Goal: Check status: Check status

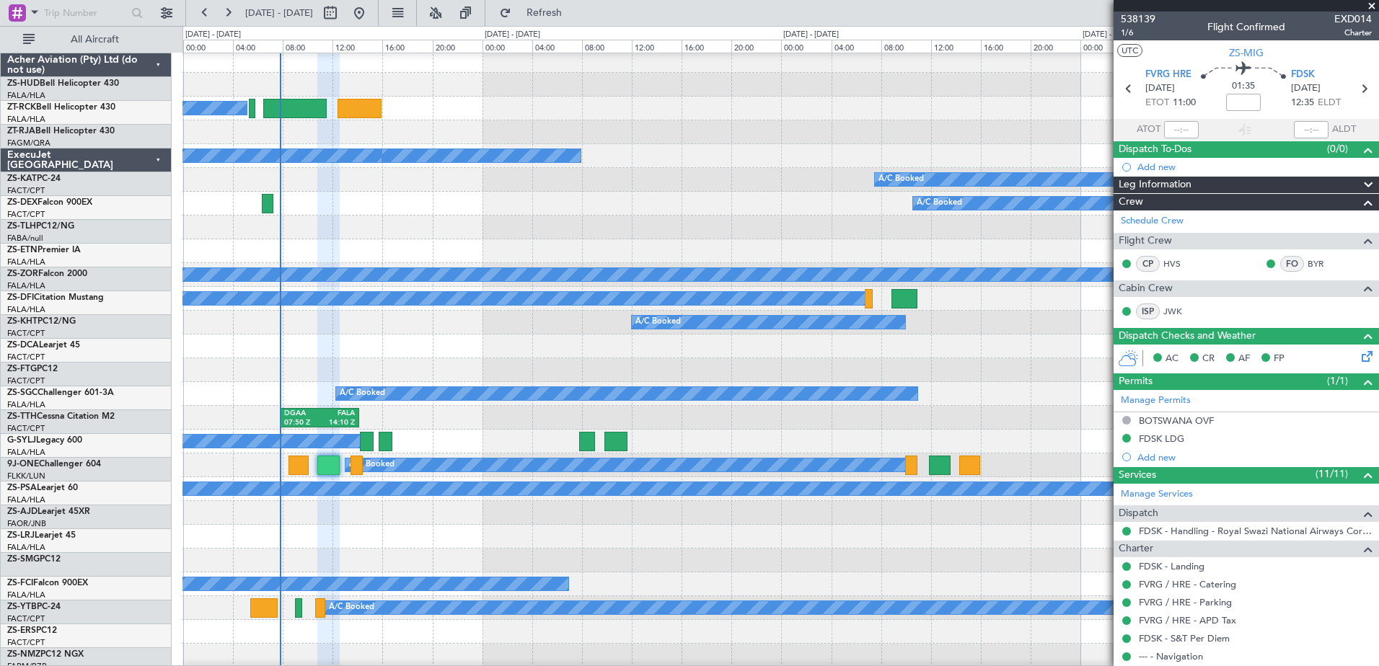
scroll to position [433, 0]
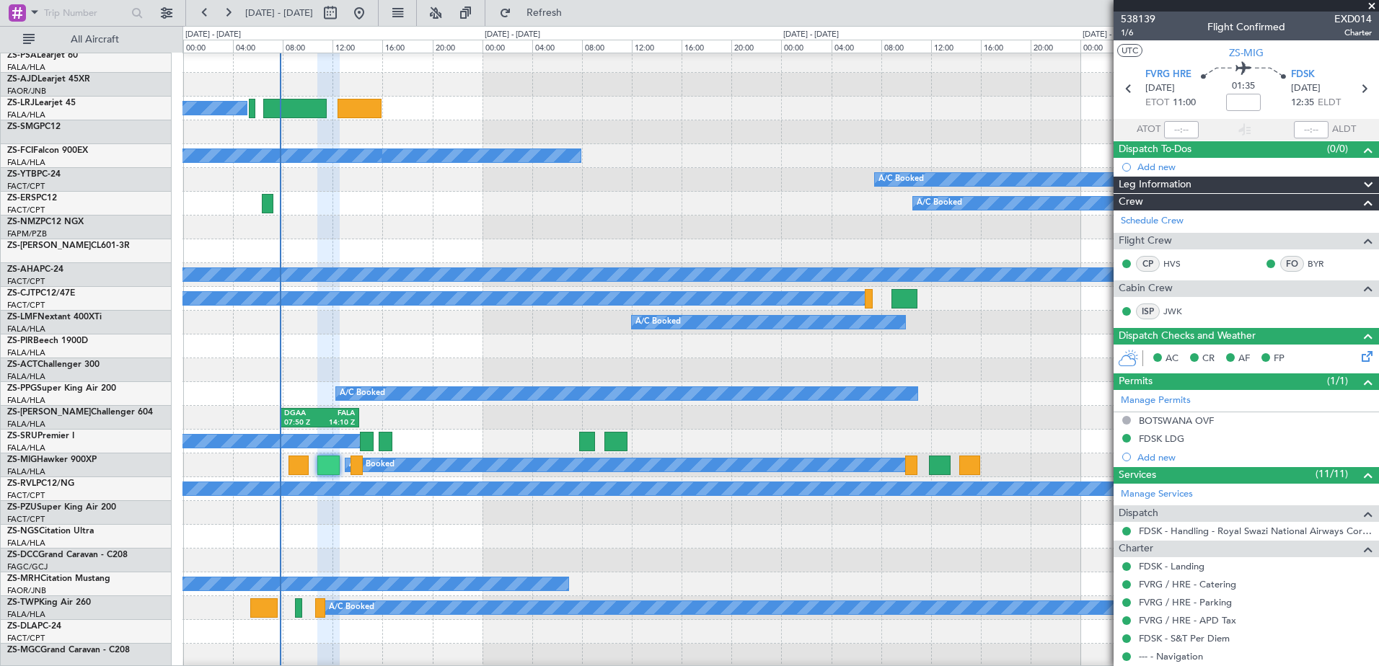
click at [1369, 4] on span at bounding box center [1371, 6] width 14 height 13
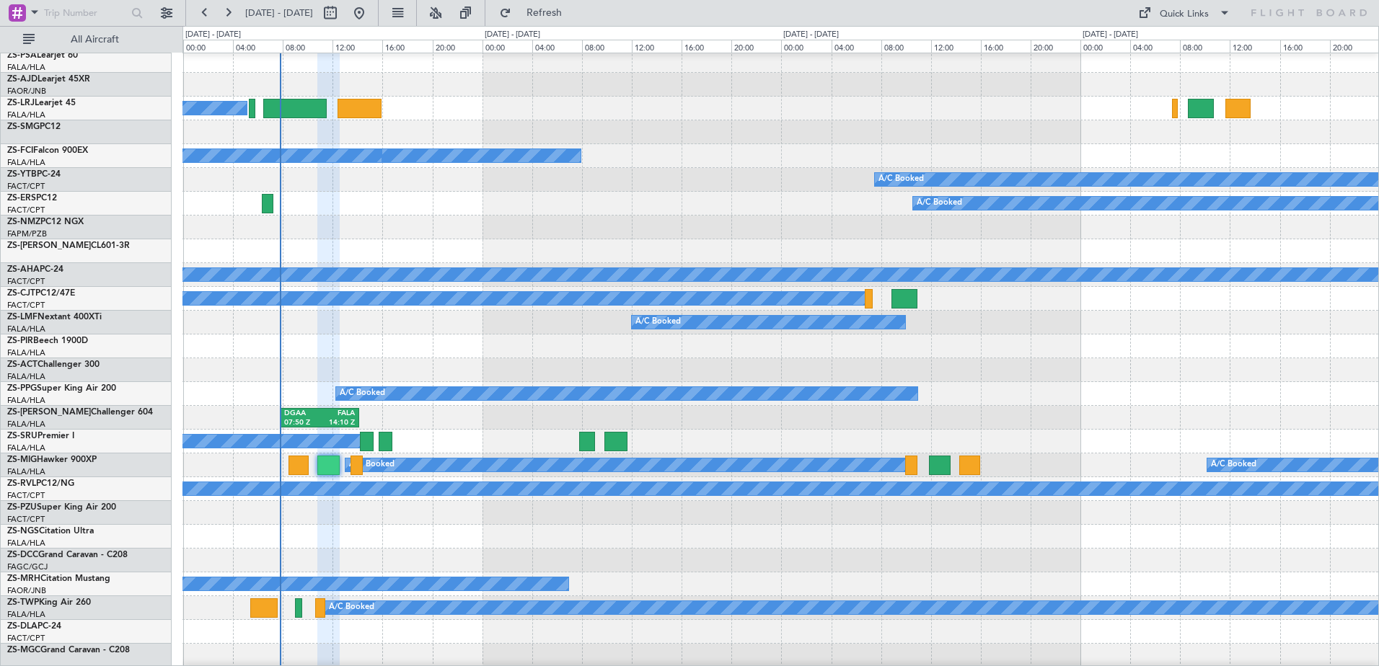
type input "0"
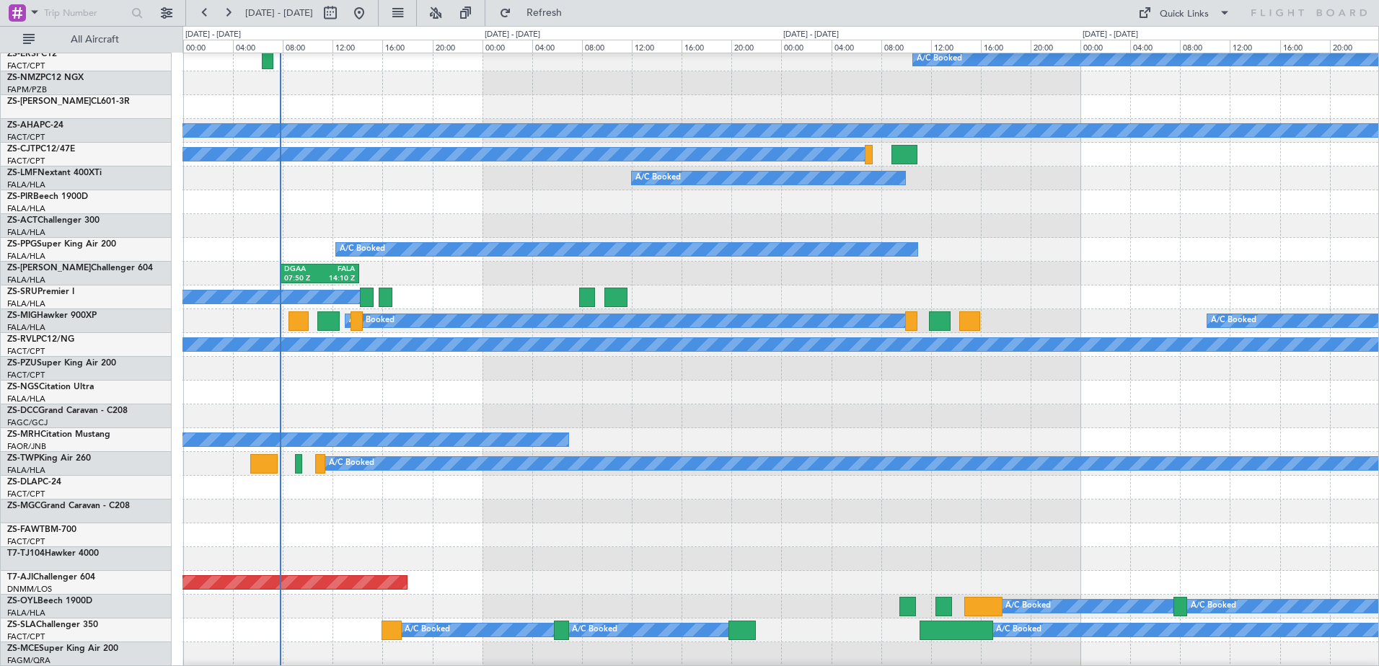
scroll to position [649, 0]
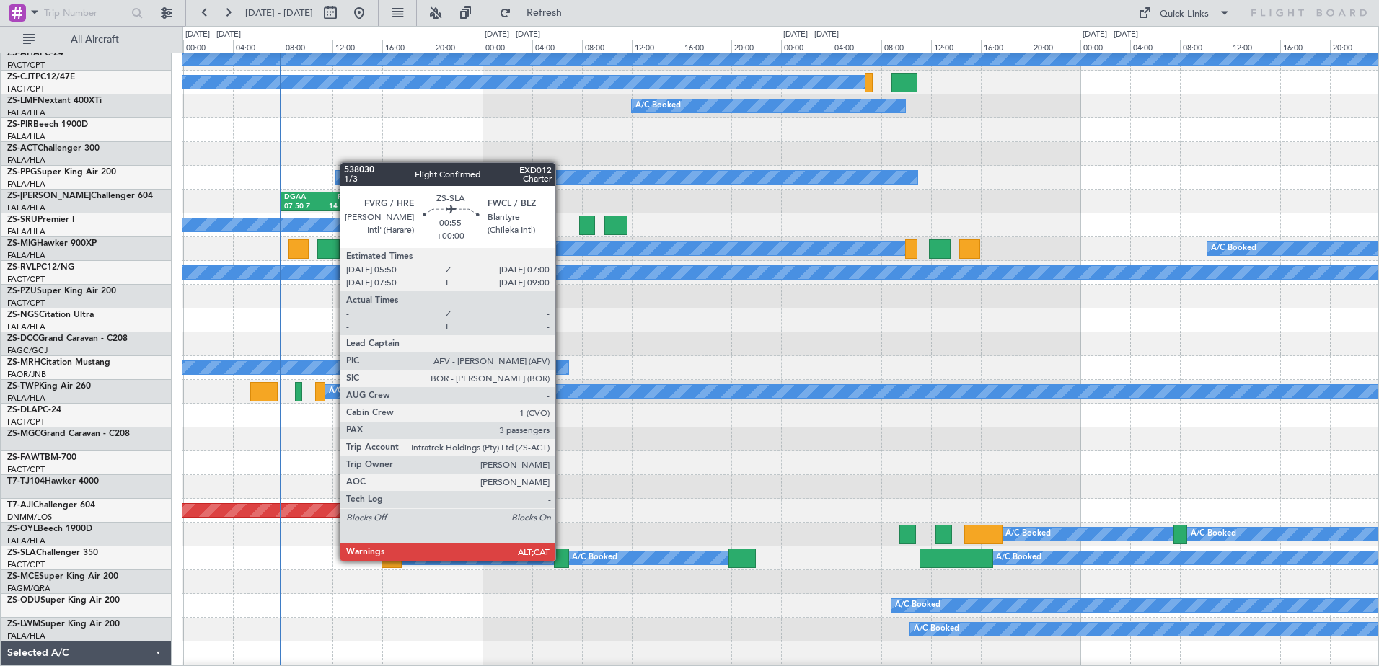
click at [562, 561] on div at bounding box center [561, 558] width 15 height 19
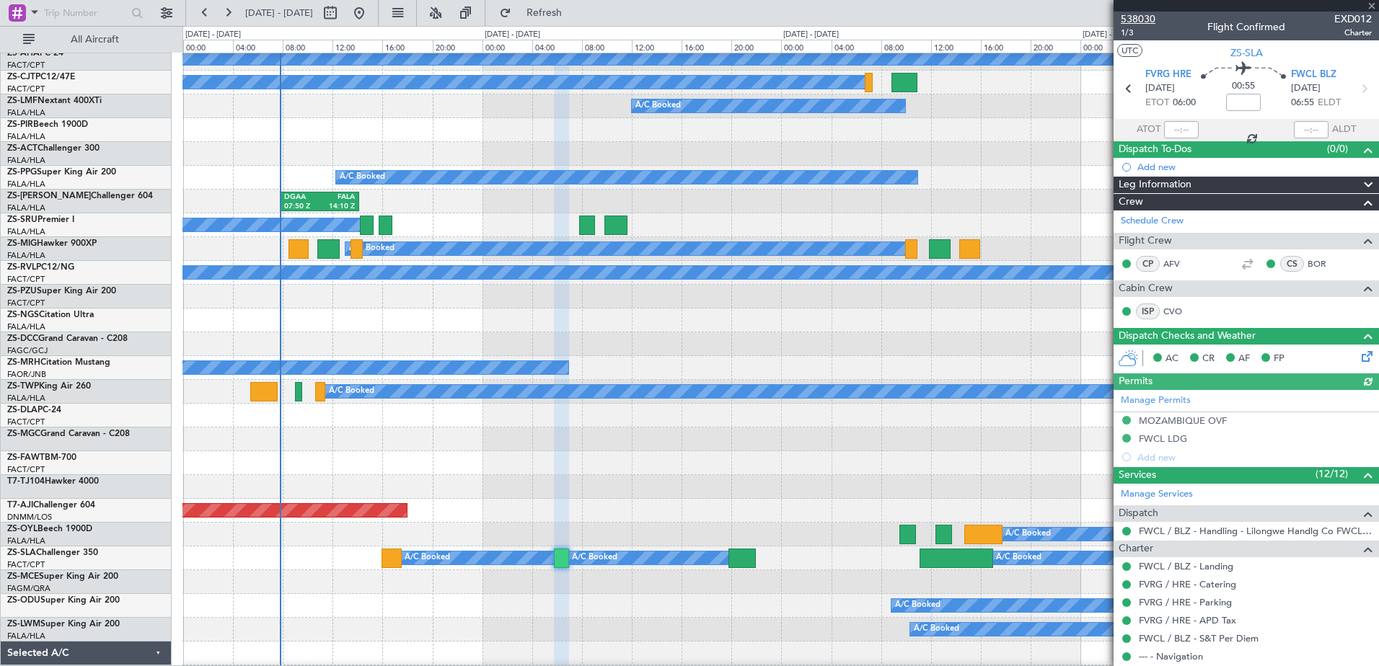
click at [1151, 24] on span "538030" at bounding box center [1138, 19] width 35 height 15
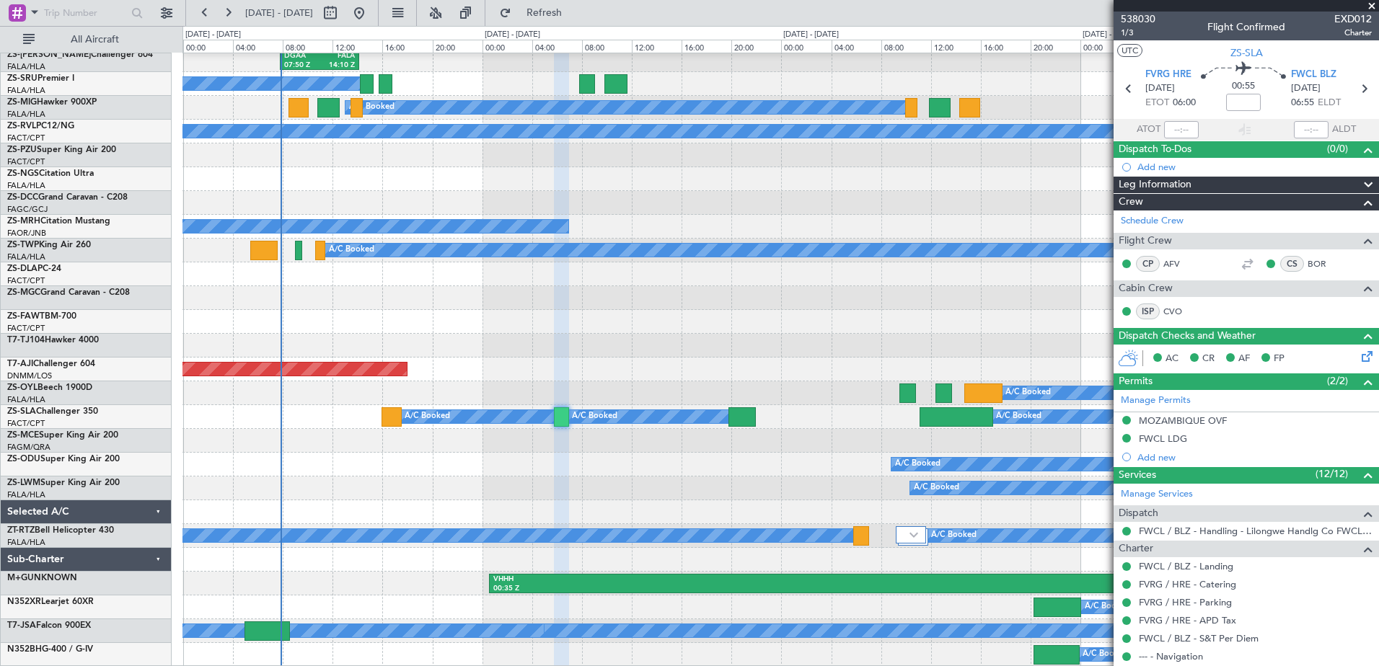
click at [1372, 5] on span at bounding box center [1371, 6] width 14 height 13
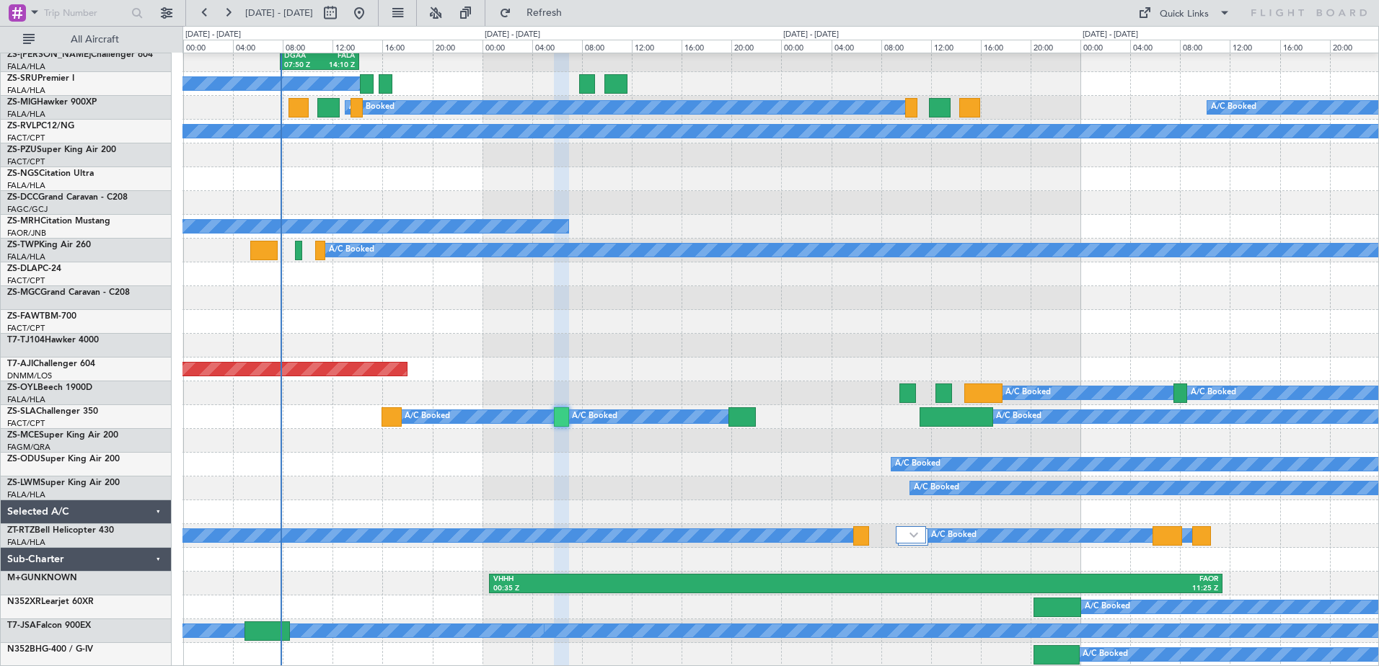
type input "0"
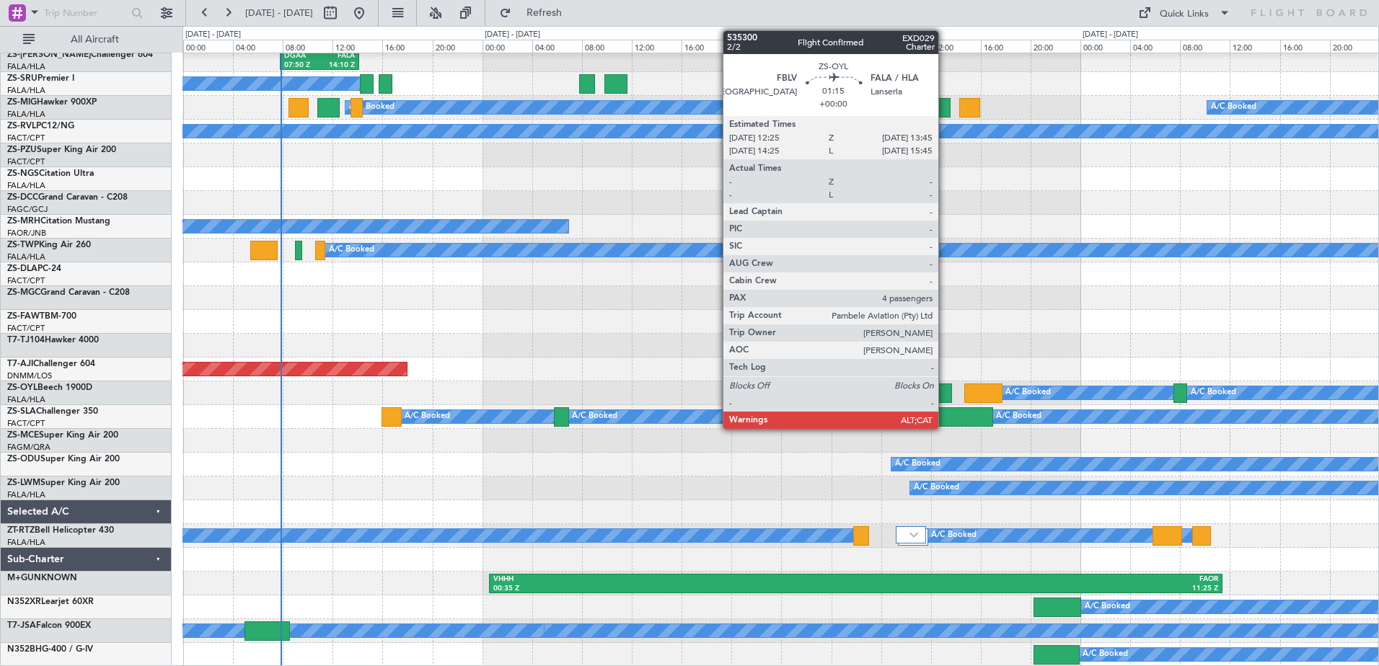
click at [945, 395] on div at bounding box center [943, 393] width 17 height 19
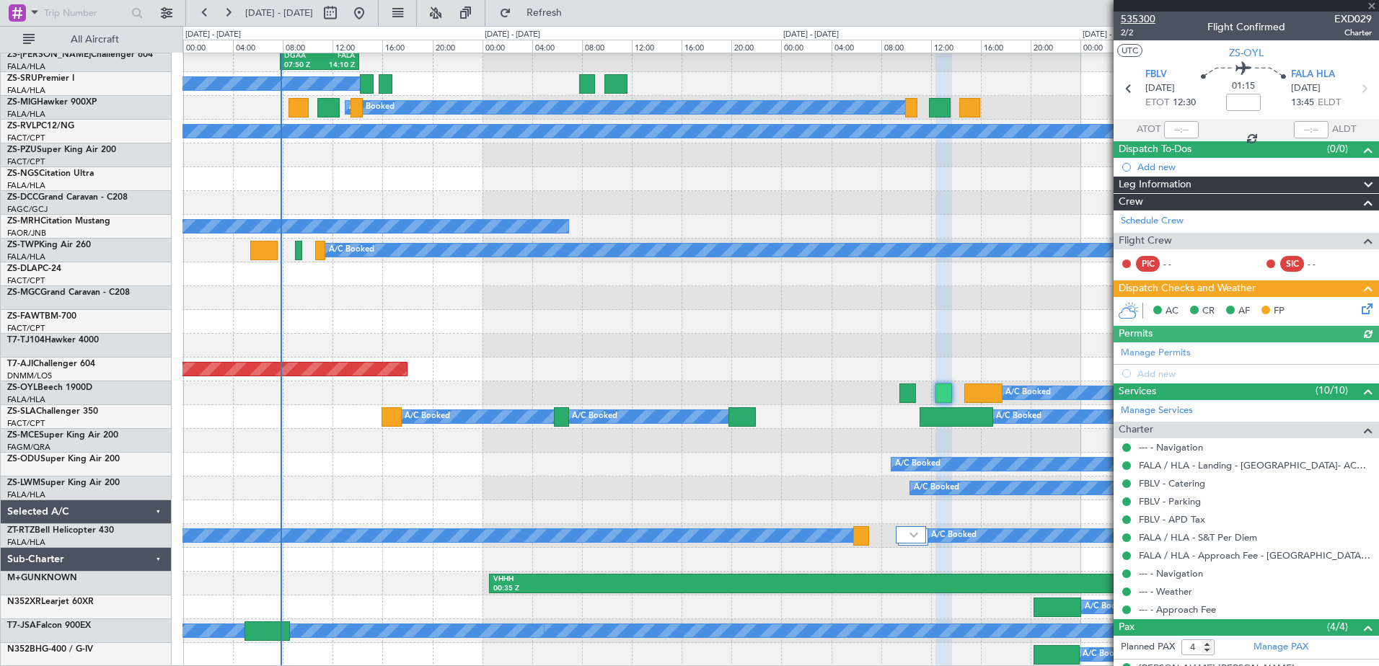
click at [1135, 19] on span "535300" at bounding box center [1138, 19] width 35 height 15
click at [1371, 5] on span at bounding box center [1371, 6] width 14 height 13
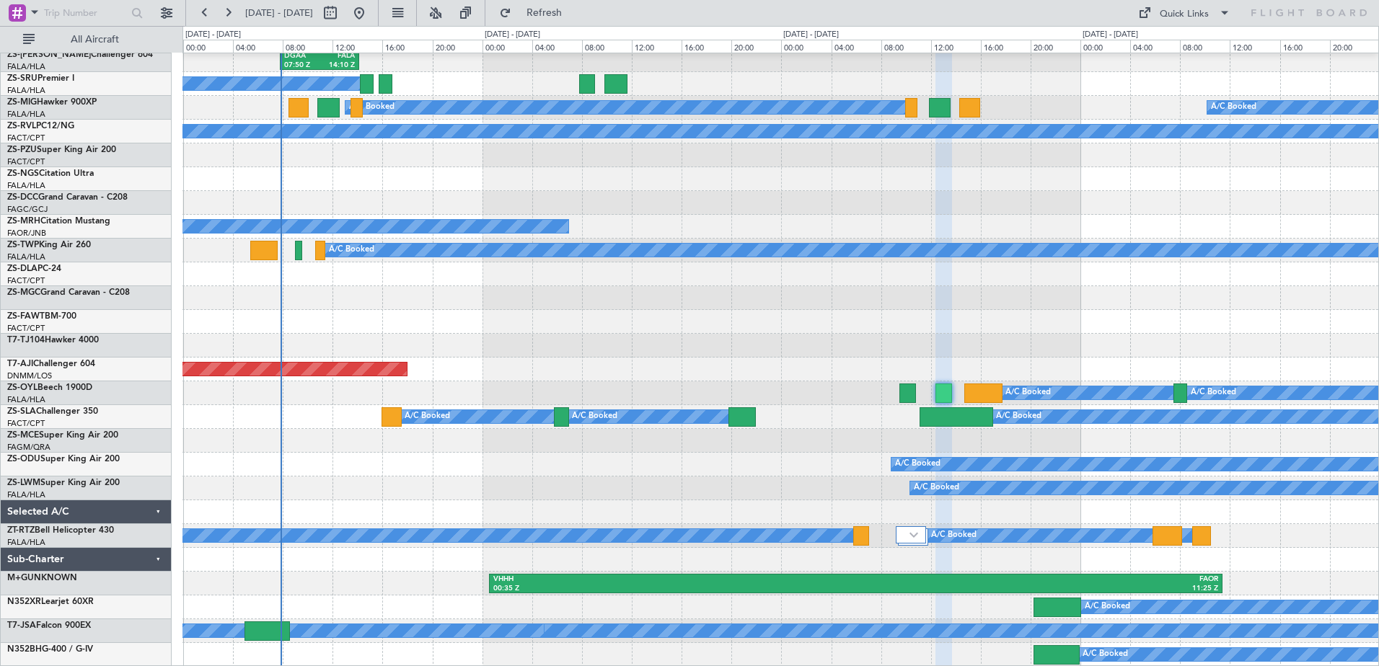
type input "0"
